Goal: Information Seeking & Learning: Find specific fact

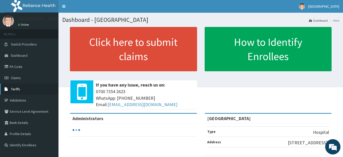
click at [6, 88] on icon at bounding box center [7, 89] width 5 height 4
click at [16, 89] on span "Tariffs" at bounding box center [15, 89] width 9 height 5
click at [20, 90] on link "Tariffs" at bounding box center [29, 88] width 59 height 11
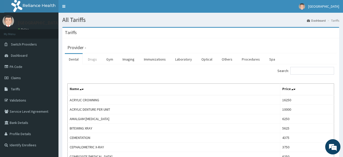
click at [95, 59] on link "Drugs" at bounding box center [92, 59] width 17 height 11
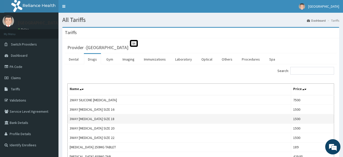
click at [207, 117] on td "3WAY [MEDICAL_DATA] SIZE 18" at bounding box center [180, 118] width 224 height 9
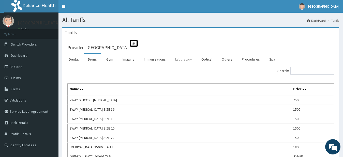
click at [182, 62] on link "Laboratory" at bounding box center [183, 59] width 25 height 11
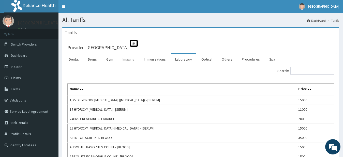
click at [132, 60] on link "Imaging" at bounding box center [129, 59] width 20 height 11
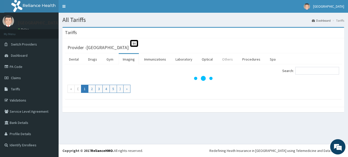
click at [226, 61] on link "Others" at bounding box center [227, 59] width 19 height 11
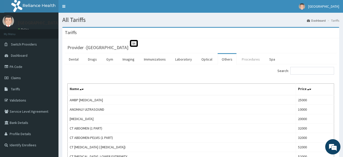
click at [251, 62] on link "Procedures" at bounding box center [251, 59] width 26 height 11
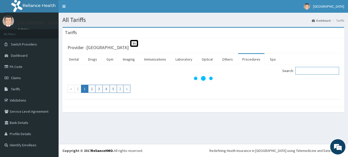
click at [304, 71] on input "Search:" at bounding box center [317, 71] width 44 height 8
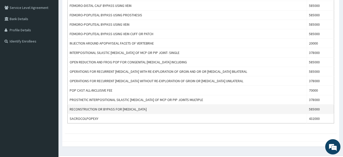
scroll to position [116, 0]
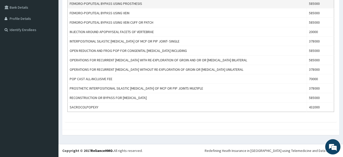
type input "pop"
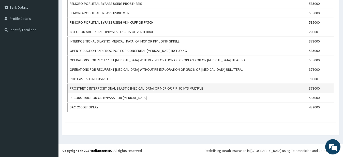
scroll to position [0, 0]
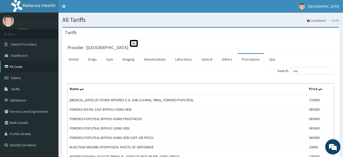
click at [26, 66] on link "PA Code" at bounding box center [29, 66] width 59 height 11
